Goal: Information Seeking & Learning: Understand process/instructions

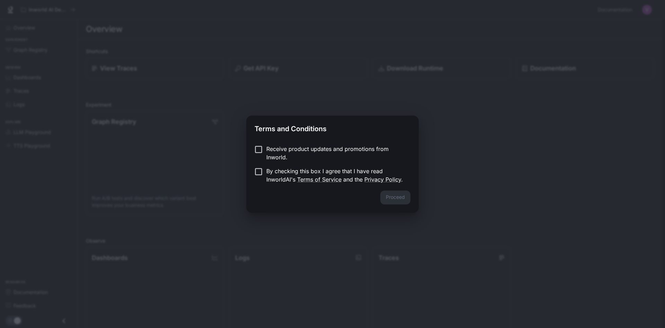
click at [275, 152] on p "Receive product updates and promotions from Inworld." at bounding box center [336, 153] width 139 height 17
click at [270, 151] on p "Receive product updates and promotions from Inworld." at bounding box center [336, 153] width 139 height 17
click at [391, 192] on button "Proceed" at bounding box center [396, 197] width 30 height 14
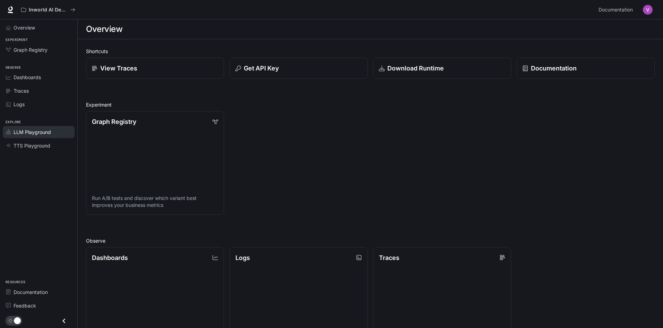
click at [49, 134] on span "LLM Playground" at bounding box center [32, 131] width 37 height 7
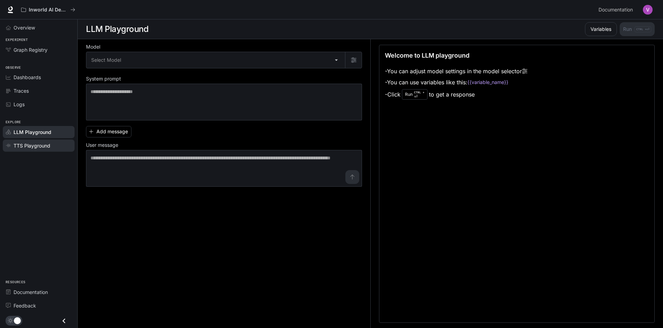
click at [41, 145] on span "TTS Playground" at bounding box center [32, 145] width 37 height 7
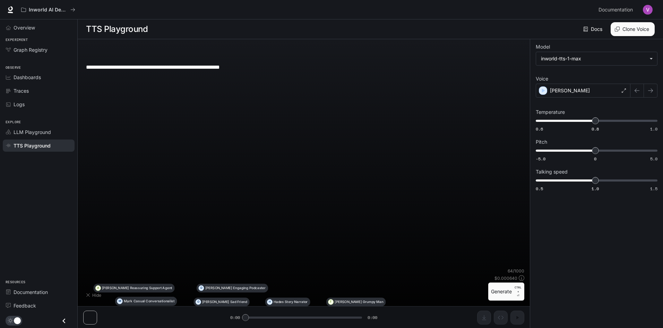
click at [183, 71] on textarea "**********" at bounding box center [303, 67] width 435 height 8
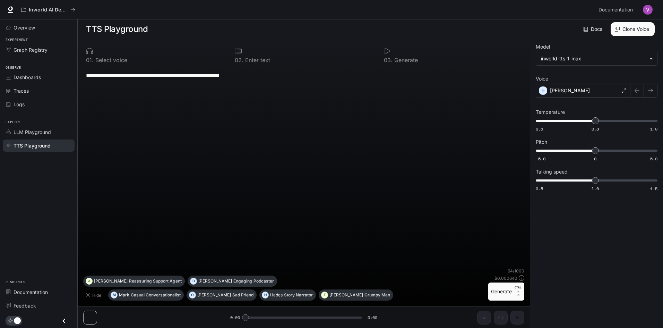
click at [504, 298] on button "Generate CTRL + ⏎" at bounding box center [506, 291] width 36 height 18
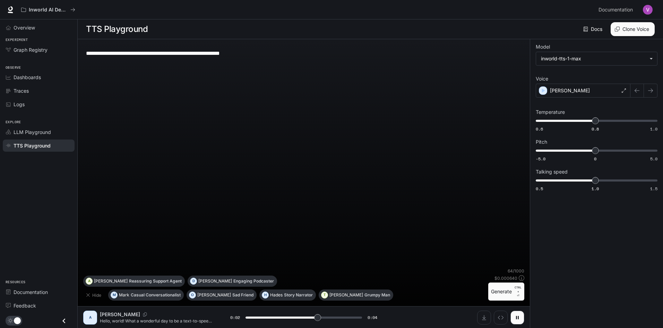
click at [627, 31] on button "Clone Voice" at bounding box center [632, 29] width 44 height 14
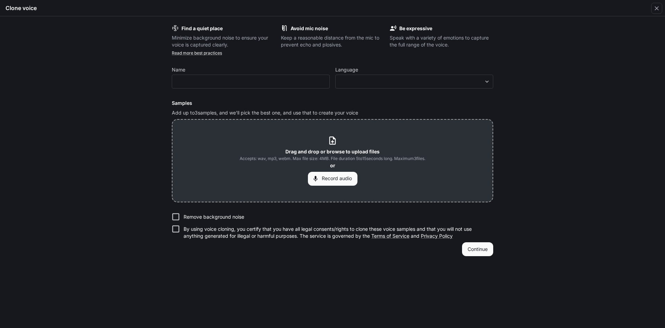
type input "*"
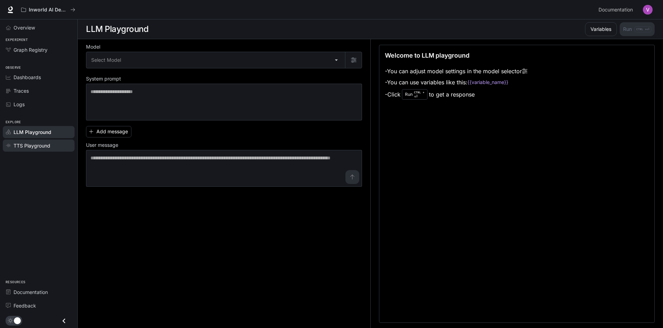
click at [38, 143] on span "TTS Playground" at bounding box center [32, 145] width 37 height 7
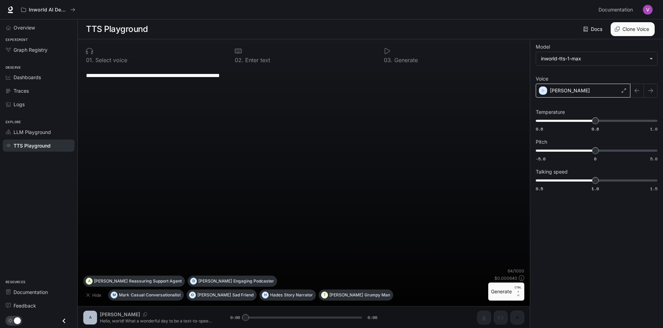
click at [585, 96] on div "[PERSON_NAME]" at bounding box center [582, 91] width 95 height 14
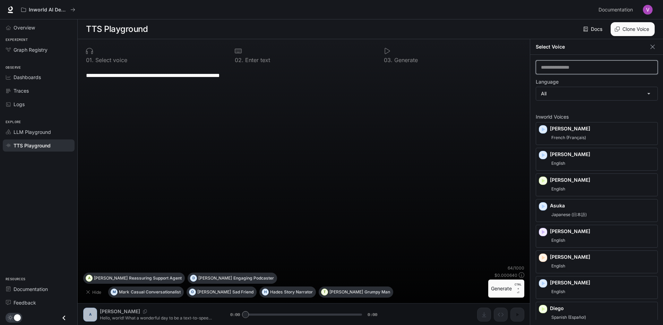
click at [584, 69] on input "text" at bounding box center [596, 67] width 121 height 7
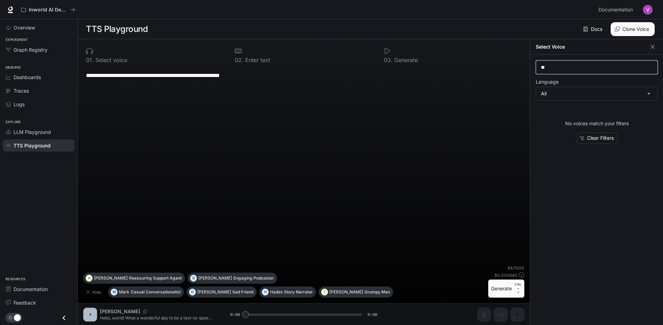
type input "*"
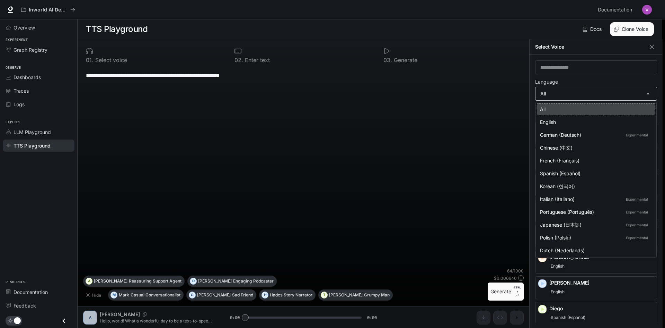
click at [635, 99] on body "**********" at bounding box center [332, 164] width 665 height 328
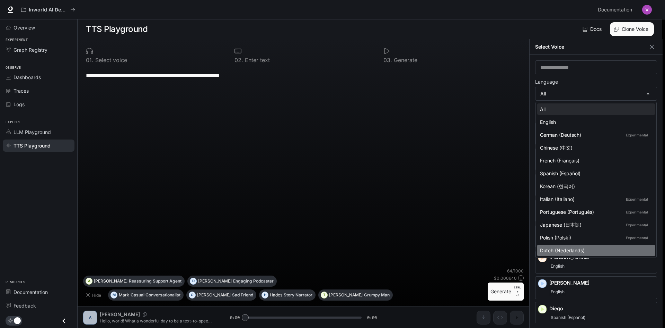
click at [621, 245] on li "Dutch (Nederlands)" at bounding box center [597, 249] width 118 height 11
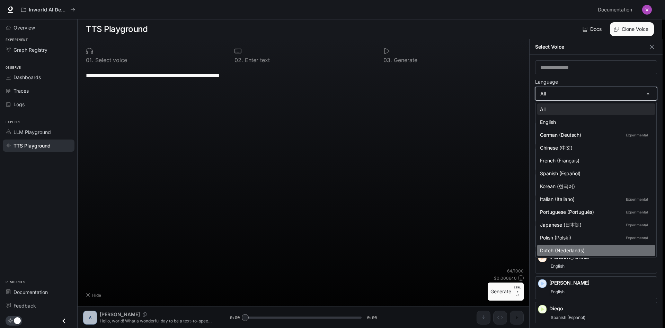
type input "*****"
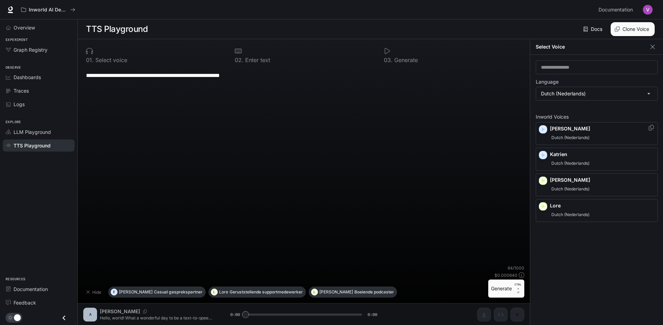
click at [540, 132] on icon "button" at bounding box center [542, 129] width 7 height 7
click at [545, 156] on icon "button" at bounding box center [542, 154] width 7 height 7
click at [543, 178] on icon "button" at bounding box center [542, 180] width 7 height 7
click at [552, 195] on div "Lennart Dutch (Nederlands)" at bounding box center [596, 184] width 122 height 23
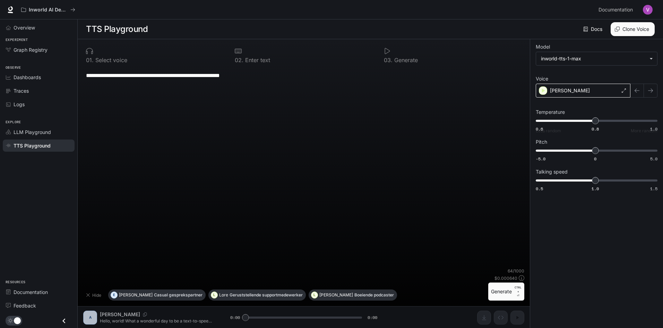
click at [570, 86] on div "[PERSON_NAME]" at bounding box center [582, 91] width 95 height 14
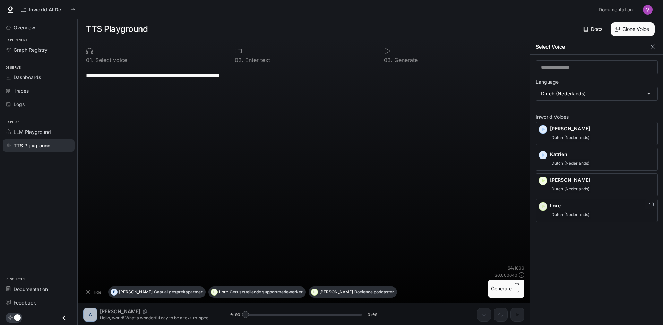
click at [544, 202] on div "button" at bounding box center [543, 206] width 8 height 8
click at [483, 140] on div "**********" at bounding box center [303, 166] width 441 height 198
click at [250, 73] on textarea "**********" at bounding box center [303, 75] width 435 height 8
click at [249, 74] on textarea "**********" at bounding box center [303, 75] width 435 height 8
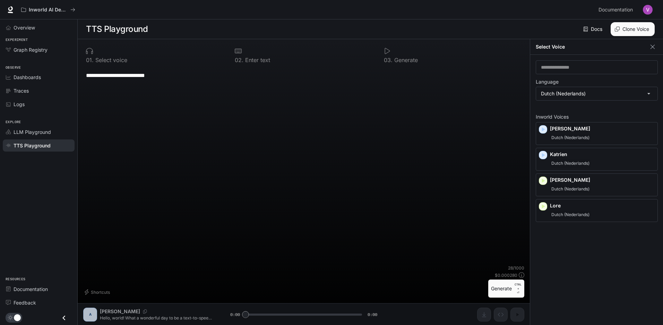
type textarea "**********"
click at [504, 284] on button "Generate CTRL + ⏎" at bounding box center [506, 288] width 36 height 18
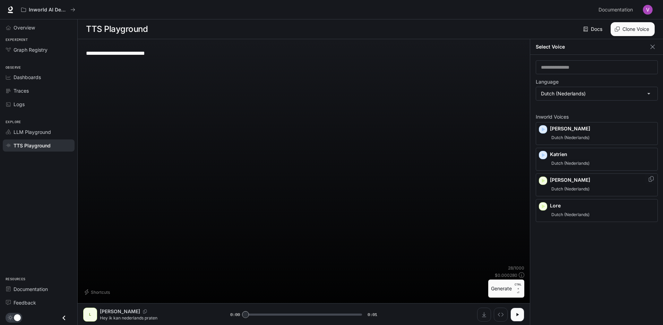
click at [542, 185] on div "Lennart Dutch (Nederlands)" at bounding box center [596, 184] width 122 height 23
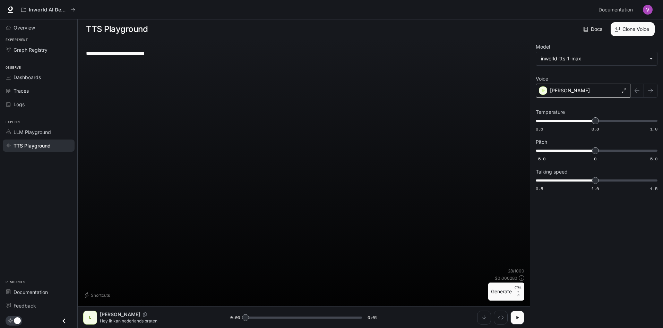
click at [563, 94] on div "[PERSON_NAME]" at bounding box center [582, 91] width 95 height 14
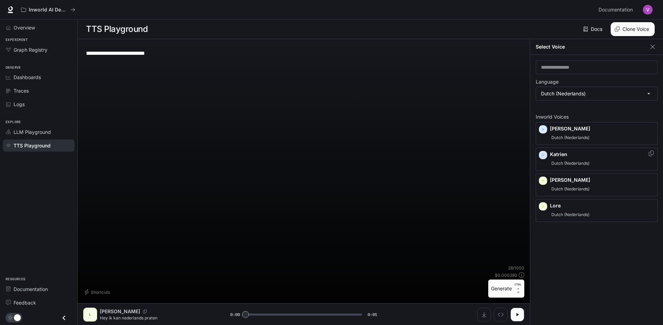
click at [542, 157] on icon "button" at bounding box center [542, 154] width 7 height 7
click at [562, 154] on p "Katrien" at bounding box center [602, 154] width 105 height 7
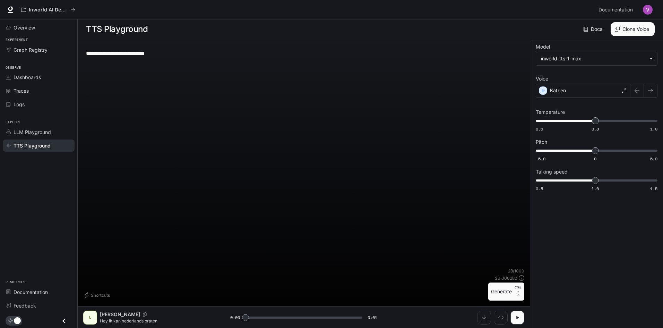
click at [490, 286] on button "Generate CTRL + ⏎" at bounding box center [506, 291] width 36 height 18
click at [514, 290] on button "Generate CTRL + ⏎" at bounding box center [506, 291] width 36 height 18
click at [513, 290] on button "Generate CTRL + ⏎" at bounding box center [506, 291] width 36 height 18
type input "*"
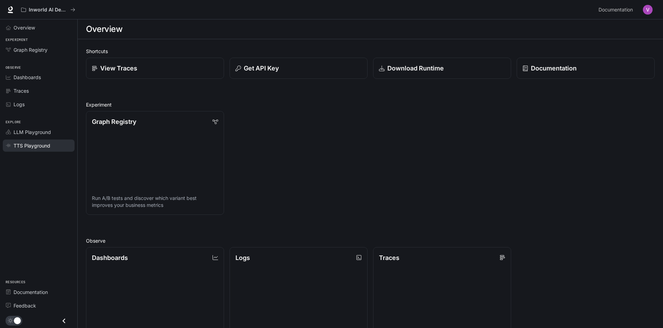
click at [42, 142] on span "TTS Playground" at bounding box center [32, 145] width 37 height 7
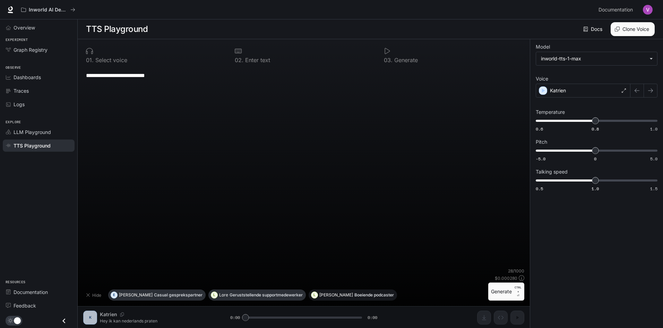
click at [354, 295] on p "Boeiende podcaster" at bounding box center [374, 295] width 40 height 4
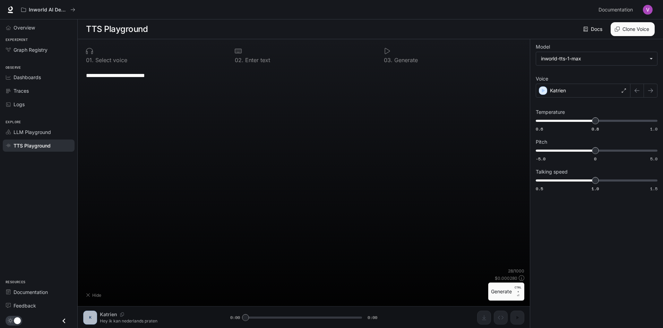
type textarea "**********"
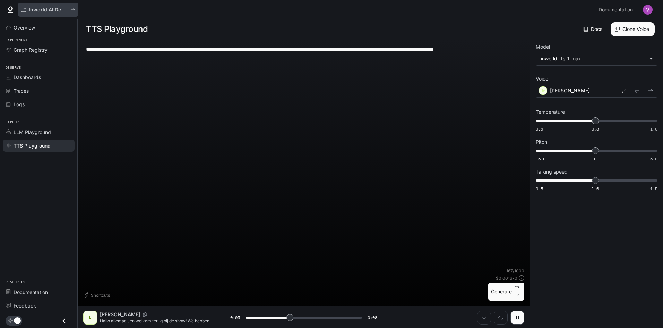
type input "***"
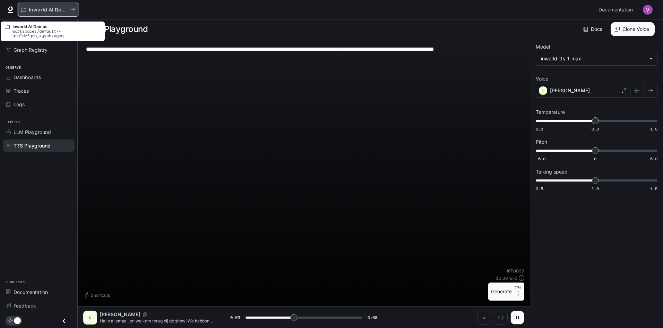
click at [28, 8] on div "Inworld AI Demos" at bounding box center [45, 10] width 49 height 6
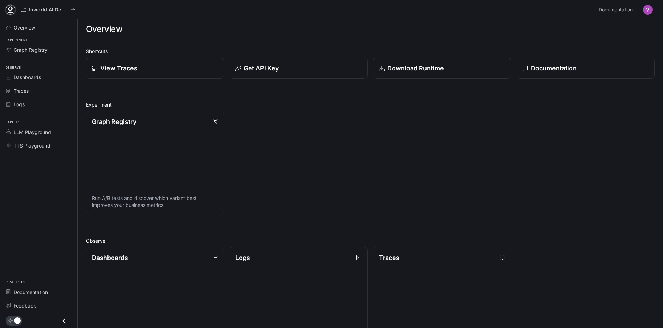
click at [15, 8] on link at bounding box center [11, 10] width 10 height 10
click at [417, 65] on p "Download Runtime" at bounding box center [414, 67] width 57 height 9
drag, startPoint x: 272, startPoint y: 47, endPoint x: 174, endPoint y: 68, distance: 101.0
click at [20, 91] on span "Traces" at bounding box center [21, 90] width 15 height 7
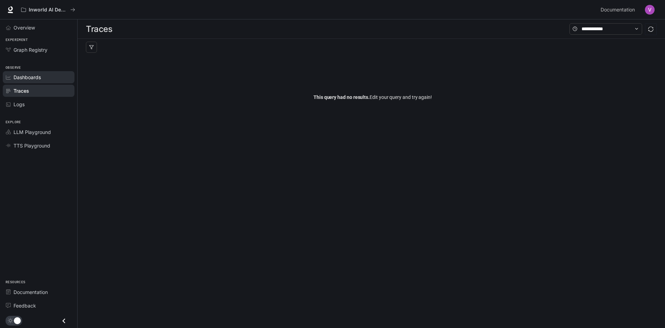
click at [45, 82] on link "Dashboards" at bounding box center [39, 77] width 72 height 12
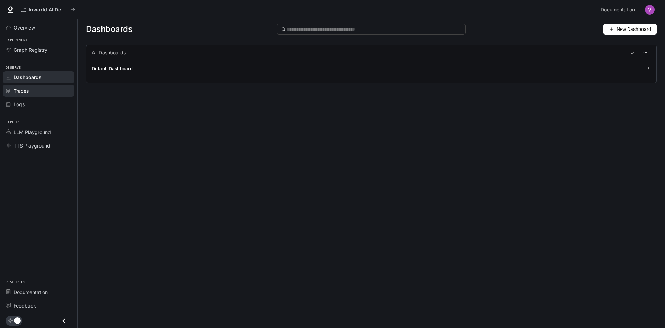
click at [48, 93] on div "Traces" at bounding box center [43, 90] width 58 height 7
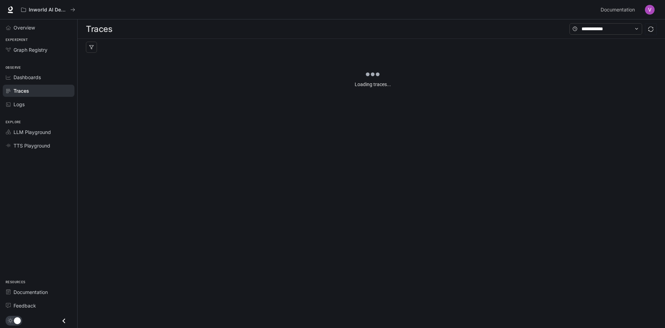
click at [45, 98] on link "Logs" at bounding box center [39, 104] width 72 height 12
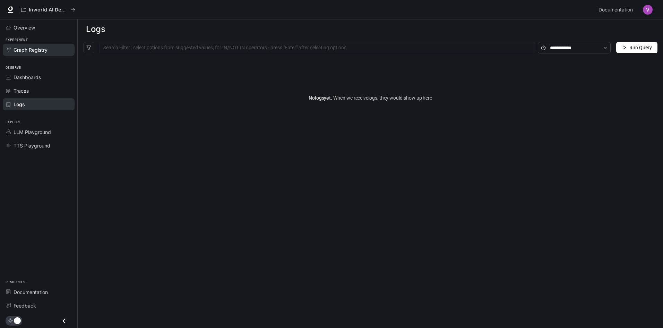
click at [44, 51] on span "Graph Registry" at bounding box center [31, 49] width 34 height 7
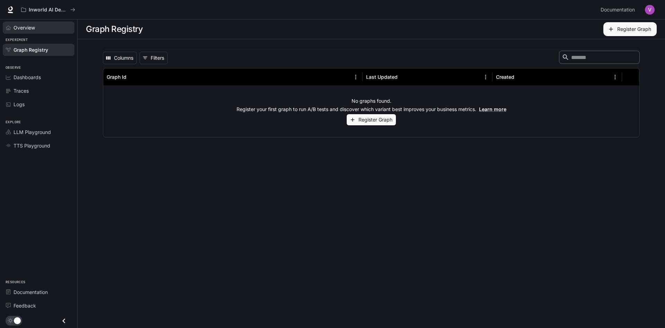
click at [26, 24] on span "Overview" at bounding box center [24, 27] width 21 height 7
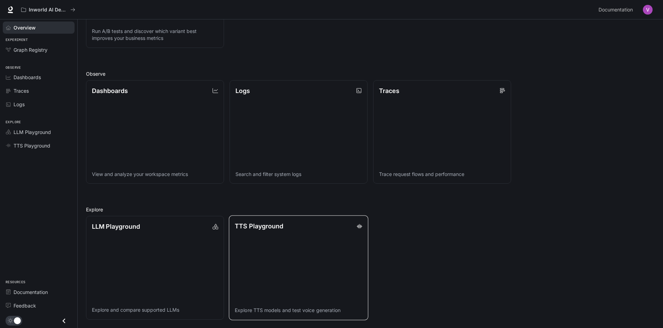
click at [287, 267] on link "TTS Playground Explore TTS models and test voice generation" at bounding box center [298, 267] width 139 height 104
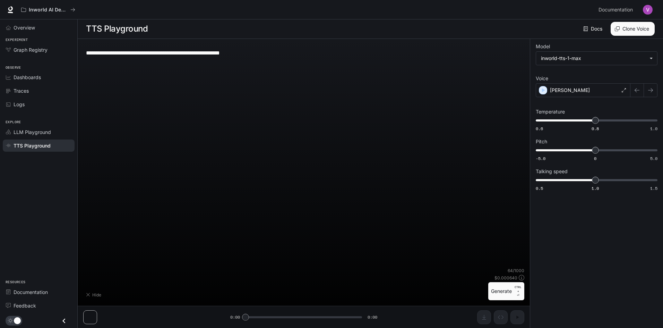
type textarea "**********"
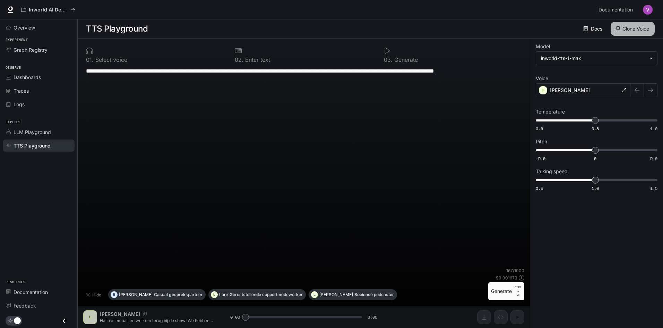
click at [638, 24] on button "Clone Voice" at bounding box center [632, 29] width 44 height 14
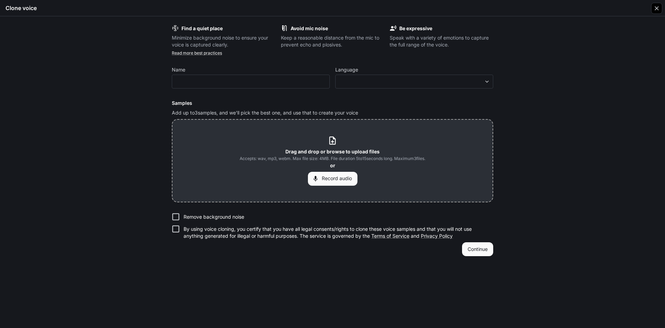
click at [660, 7] on icon "button" at bounding box center [657, 8] width 7 height 7
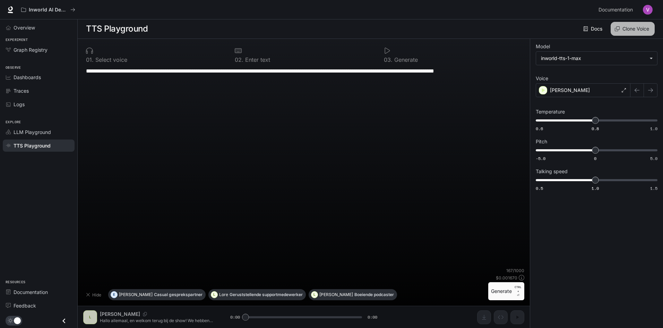
click at [622, 28] on button "Clone Voice" at bounding box center [632, 29] width 44 height 14
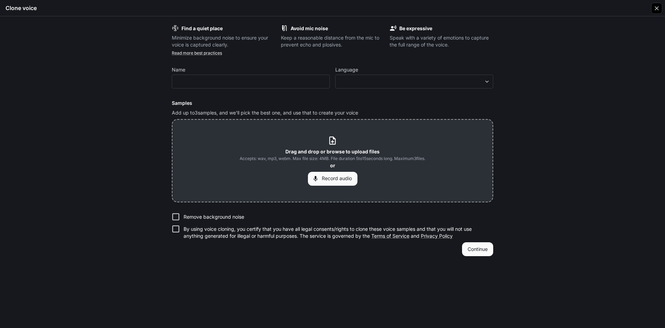
click at [657, 7] on icon "button" at bounding box center [657, 8] width 7 height 7
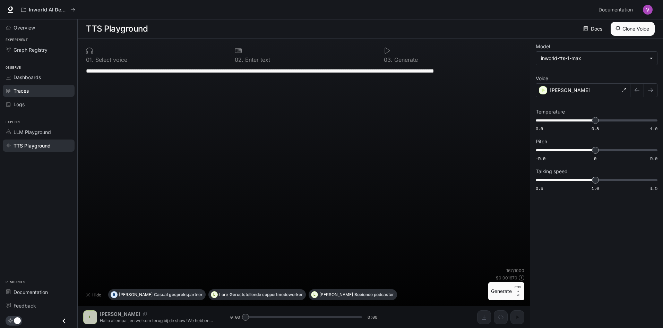
click at [32, 91] on div "Traces" at bounding box center [43, 90] width 58 height 7
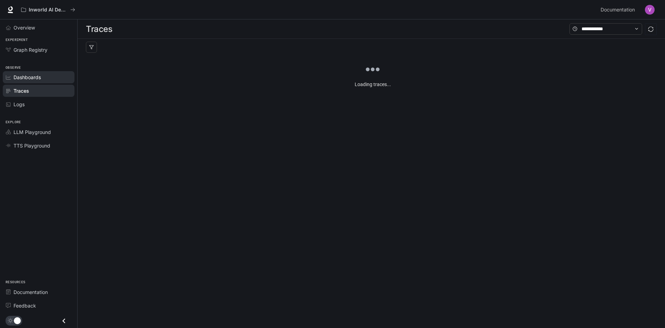
click at [36, 81] on span "Dashboards" at bounding box center [27, 76] width 27 height 7
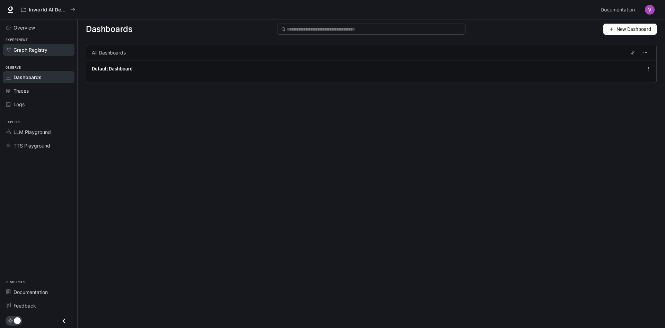
click at [37, 50] on span "Graph Registry" at bounding box center [31, 49] width 34 height 7
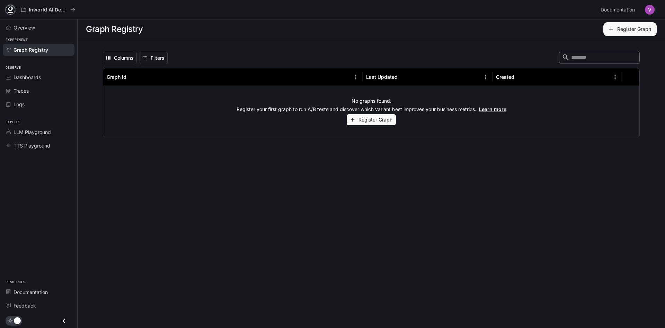
click at [11, 8] on icon at bounding box center [10, 9] width 7 height 7
click at [31, 137] on link "LLM Playground" at bounding box center [39, 132] width 72 height 12
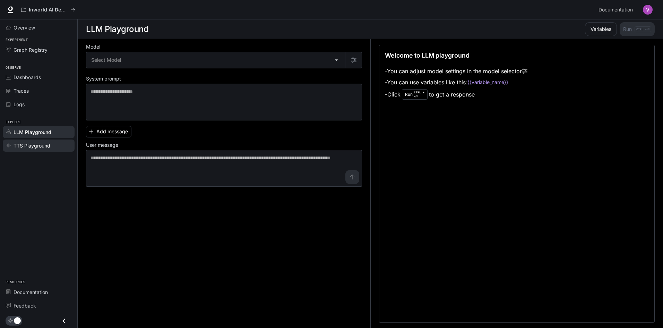
click at [28, 148] on span "TTS Playground" at bounding box center [32, 145] width 37 height 7
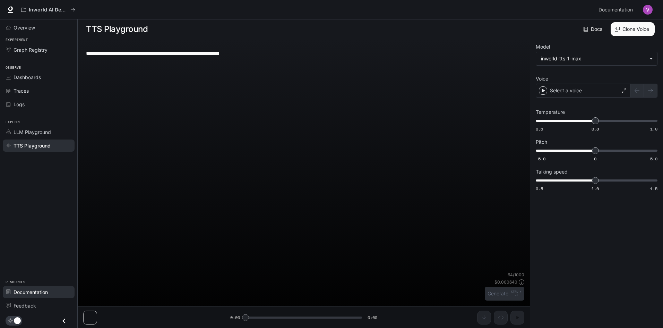
type textarea "**********"
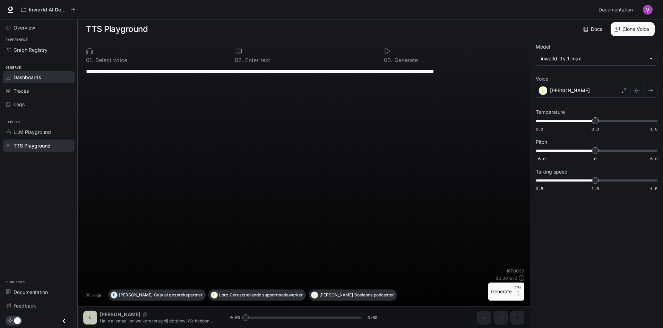
click at [32, 74] on span "Dashboards" at bounding box center [27, 76] width 27 height 7
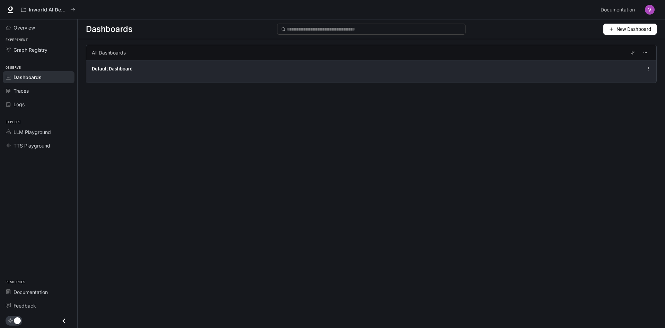
click at [472, 77] on div "Default Dashboard" at bounding box center [371, 71] width 570 height 23
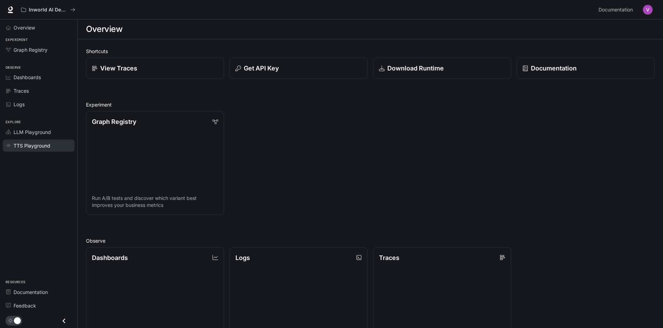
click at [43, 146] on span "TTS Playground" at bounding box center [32, 145] width 37 height 7
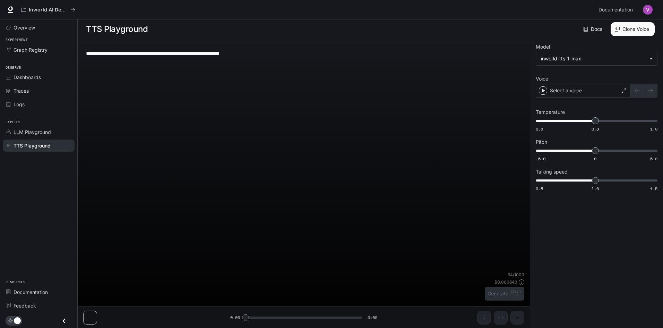
type textarea "**********"
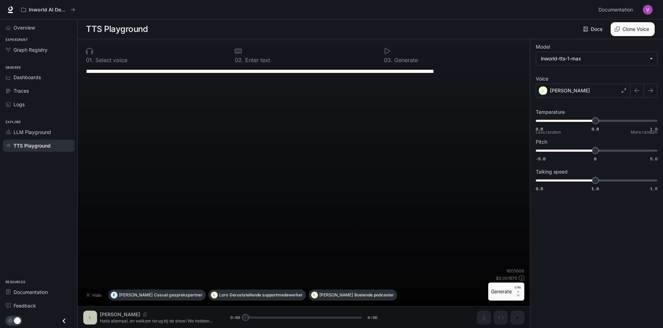
click at [608, 82] on label "Voice" at bounding box center [596, 80] width 122 height 7
click at [600, 89] on div "[PERSON_NAME]" at bounding box center [582, 91] width 95 height 14
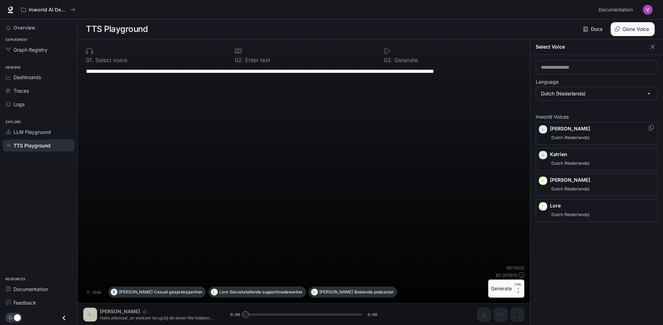
click at [546, 133] on icon "button" at bounding box center [542, 129] width 7 height 7
click at [541, 129] on div "Erik Dutch (Nederlands)" at bounding box center [596, 133] width 122 height 23
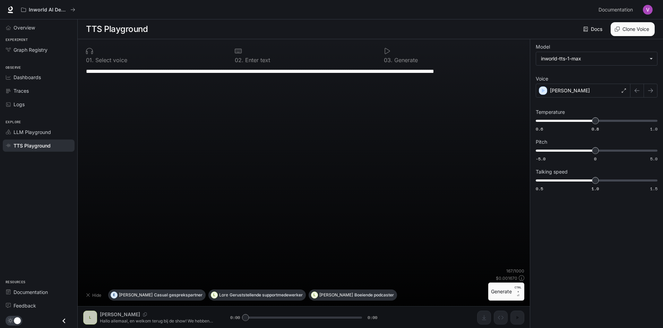
click at [498, 291] on button "Generate CTRL + ⏎" at bounding box center [506, 291] width 36 height 18
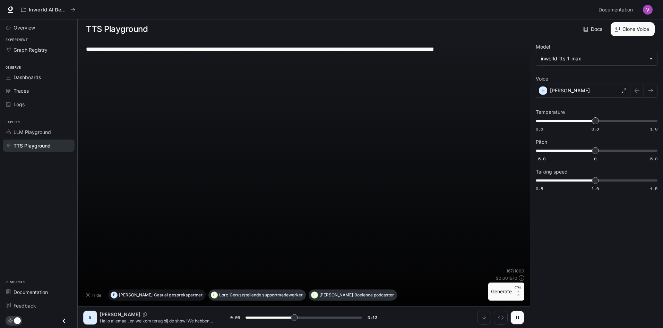
type input "*"
click at [159, 293] on p "Casual gesprekspartner" at bounding box center [178, 295] width 49 height 4
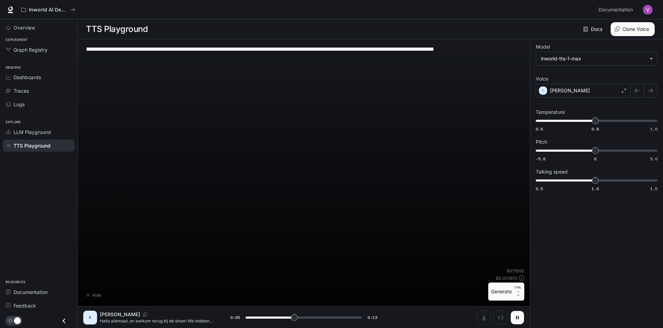
type textarea "**********"
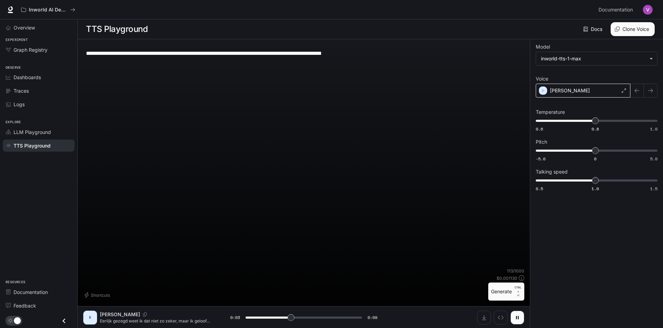
click at [558, 93] on p "[PERSON_NAME]" at bounding box center [570, 90] width 40 height 7
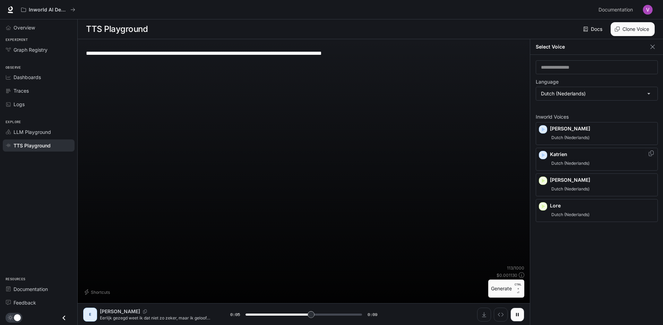
click at [595, 163] on div "Dutch (Nederlands)" at bounding box center [602, 163] width 105 height 8
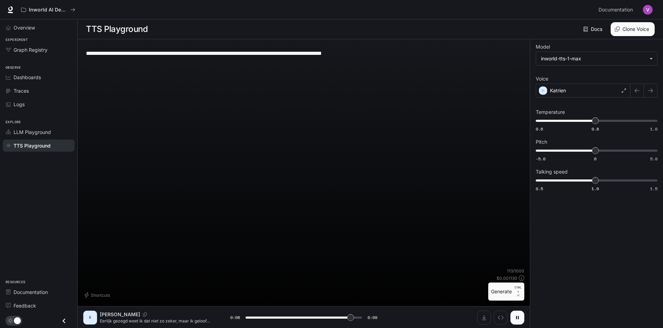
click at [514, 315] on button "button" at bounding box center [517, 317] width 14 height 14
click at [495, 298] on button "Generate CTRL + ⏎" at bounding box center [506, 291] width 36 height 18
click at [608, 88] on div "Katrien" at bounding box center [582, 91] width 95 height 14
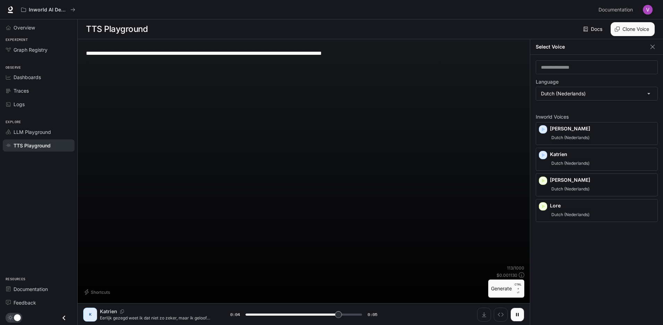
click at [587, 178] on p "[PERSON_NAME]" at bounding box center [602, 179] width 105 height 7
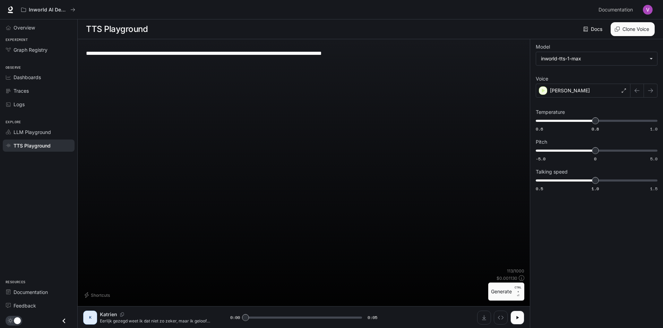
click at [504, 294] on button "Generate CTRL + ⏎" at bounding box center [506, 291] width 36 height 18
click at [563, 97] on div "**********" at bounding box center [596, 119] width 122 height 148
click at [564, 95] on div "[PERSON_NAME]" at bounding box center [582, 91] width 95 height 14
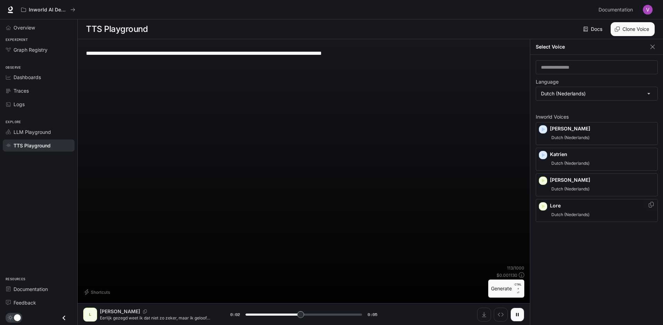
click at [568, 206] on p "Lore" at bounding box center [602, 205] width 105 height 7
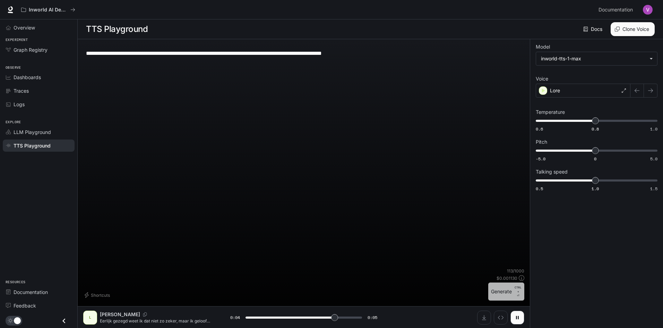
click at [501, 296] on button "Generate CTRL + ⏎" at bounding box center [506, 291] width 36 height 18
click at [616, 25] on button "Clone Voice" at bounding box center [632, 29] width 44 height 14
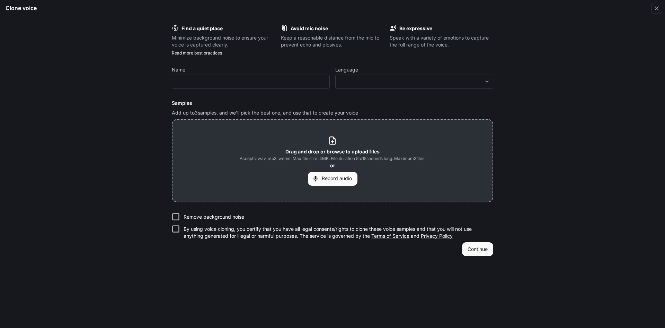
type input "*"
click at [466, 77] on div "​ ​" at bounding box center [414, 82] width 158 height 14
click at [479, 79] on body "**********" at bounding box center [332, 164] width 665 height 328
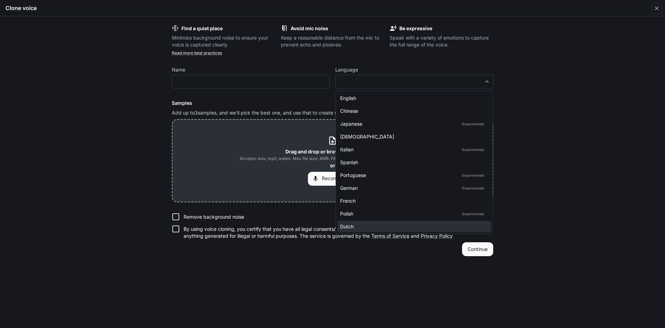
click at [433, 225] on div "Dutch" at bounding box center [413, 225] width 146 height 7
type input "*****"
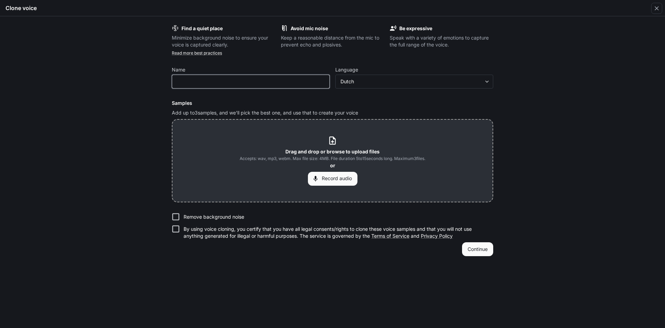
click at [278, 80] on input "text" at bounding box center [250, 81] width 157 height 7
click at [655, 10] on icon "button" at bounding box center [657, 8] width 7 height 7
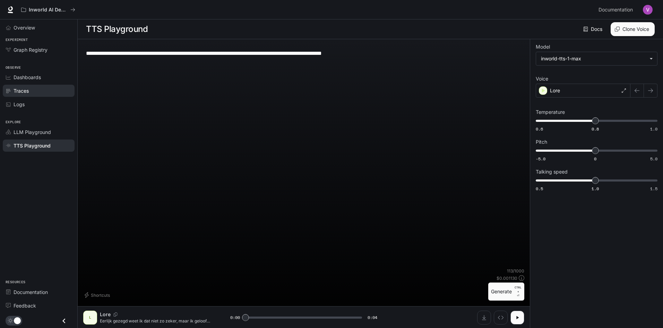
click at [45, 89] on div "Traces" at bounding box center [43, 90] width 58 height 7
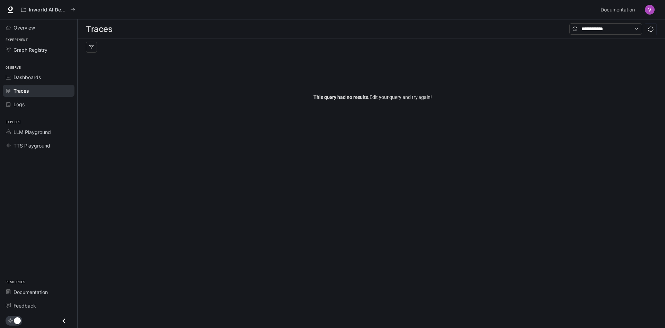
click at [35, 35] on div "Overview" at bounding box center [38, 27] width 77 height 16
click at [33, 28] on span "Overview" at bounding box center [24, 27] width 21 height 7
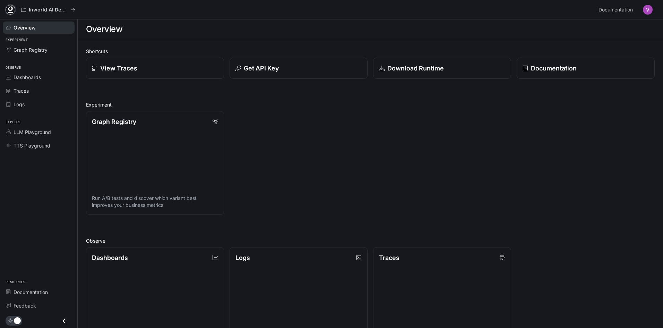
click at [9, 7] on icon at bounding box center [10, 9] width 7 height 7
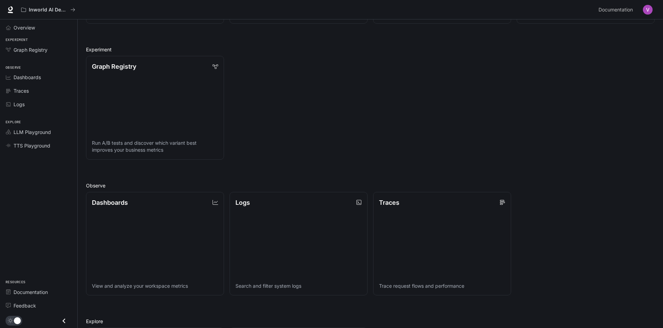
scroll to position [167, 0]
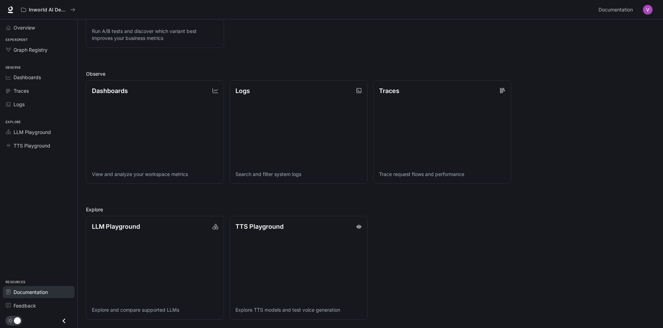
click at [32, 292] on span "Documentation" at bounding box center [31, 291] width 34 height 7
